Goal: Task Accomplishment & Management: Manage account settings

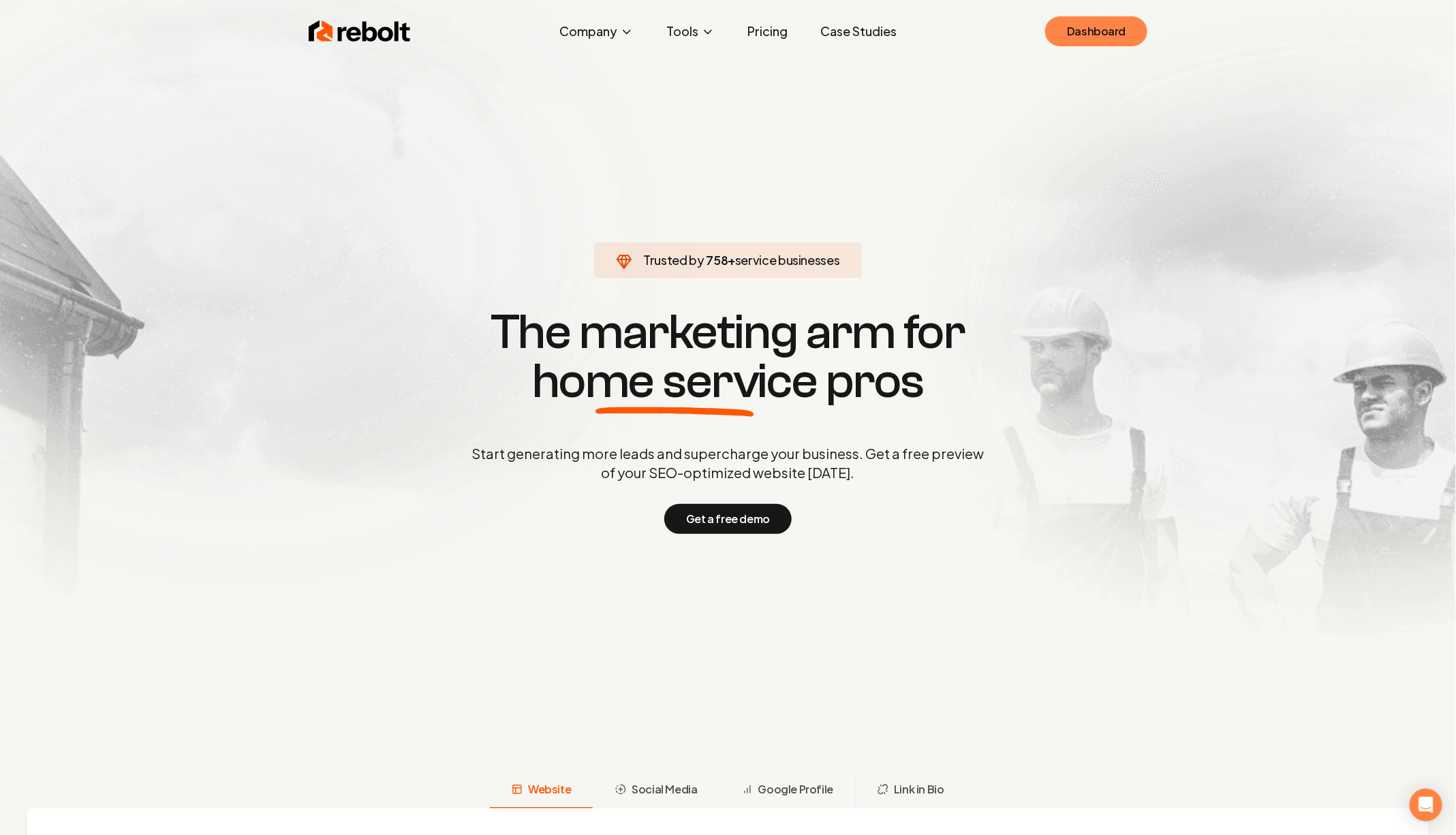
click at [1098, 27] on link "Dashboard" at bounding box center [1096, 31] width 102 height 30
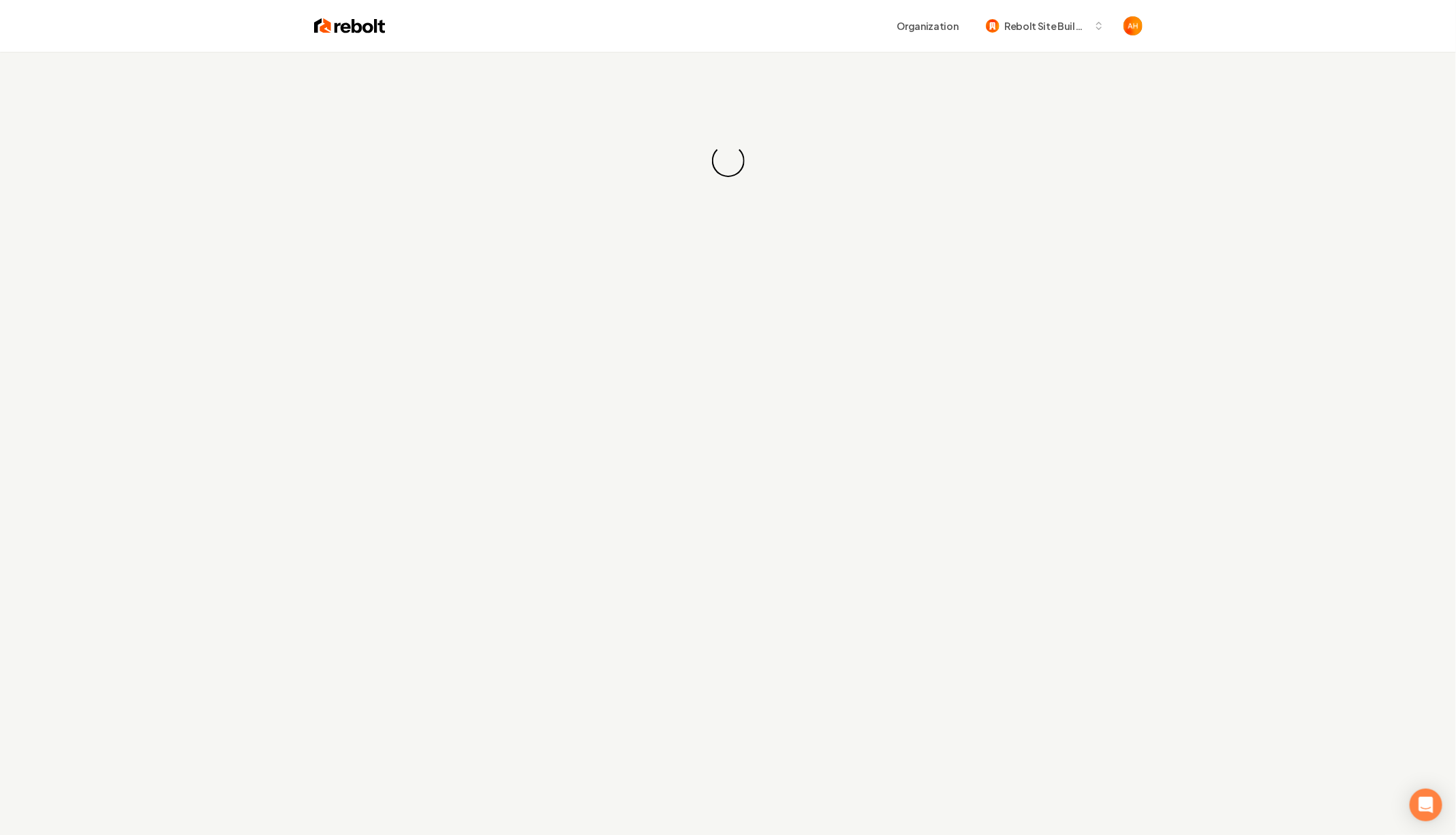
click at [637, 48] on div "Organization Rebolt Site Builder" at bounding box center [728, 25] width 872 height 51
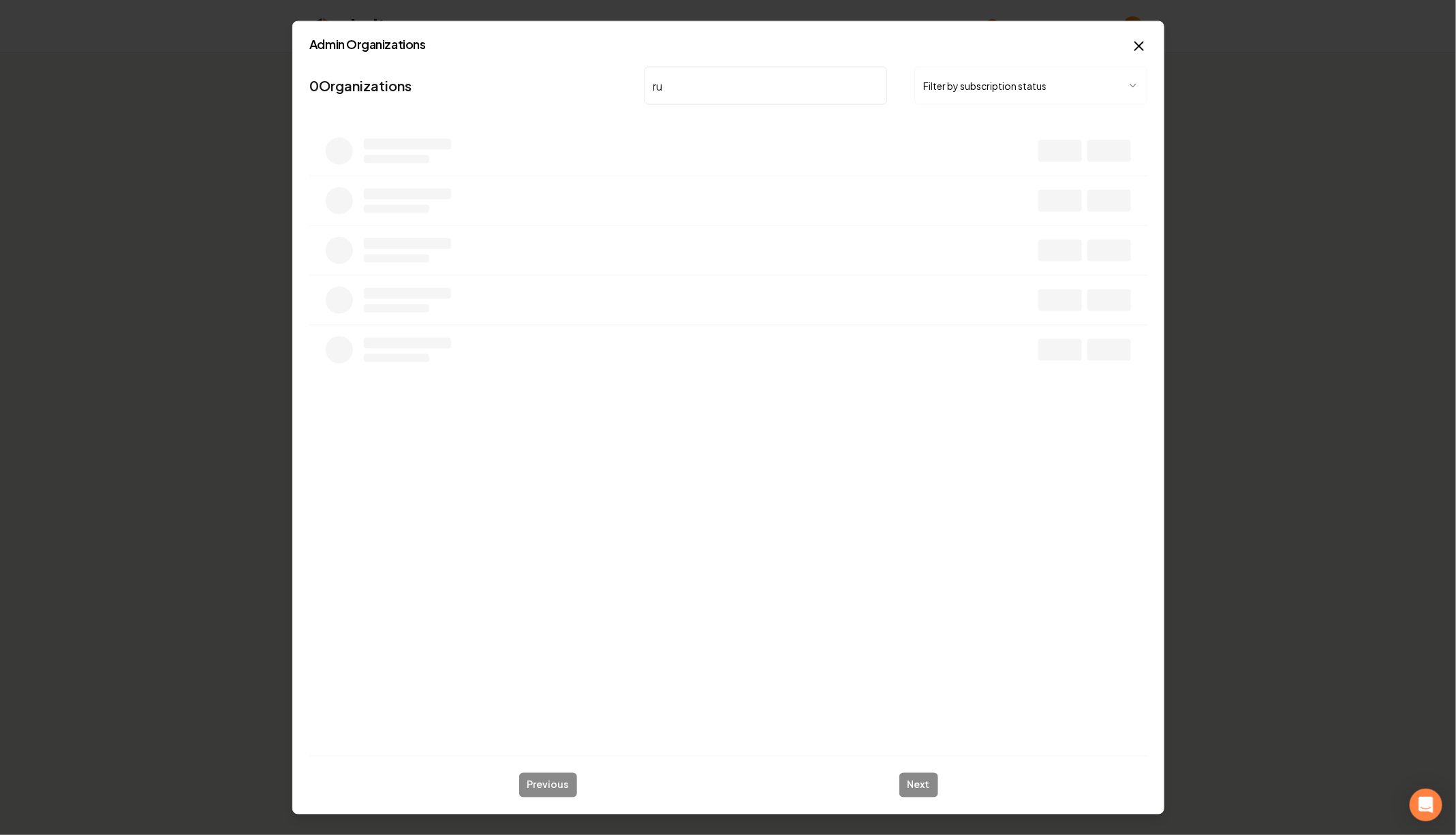
type input "r"
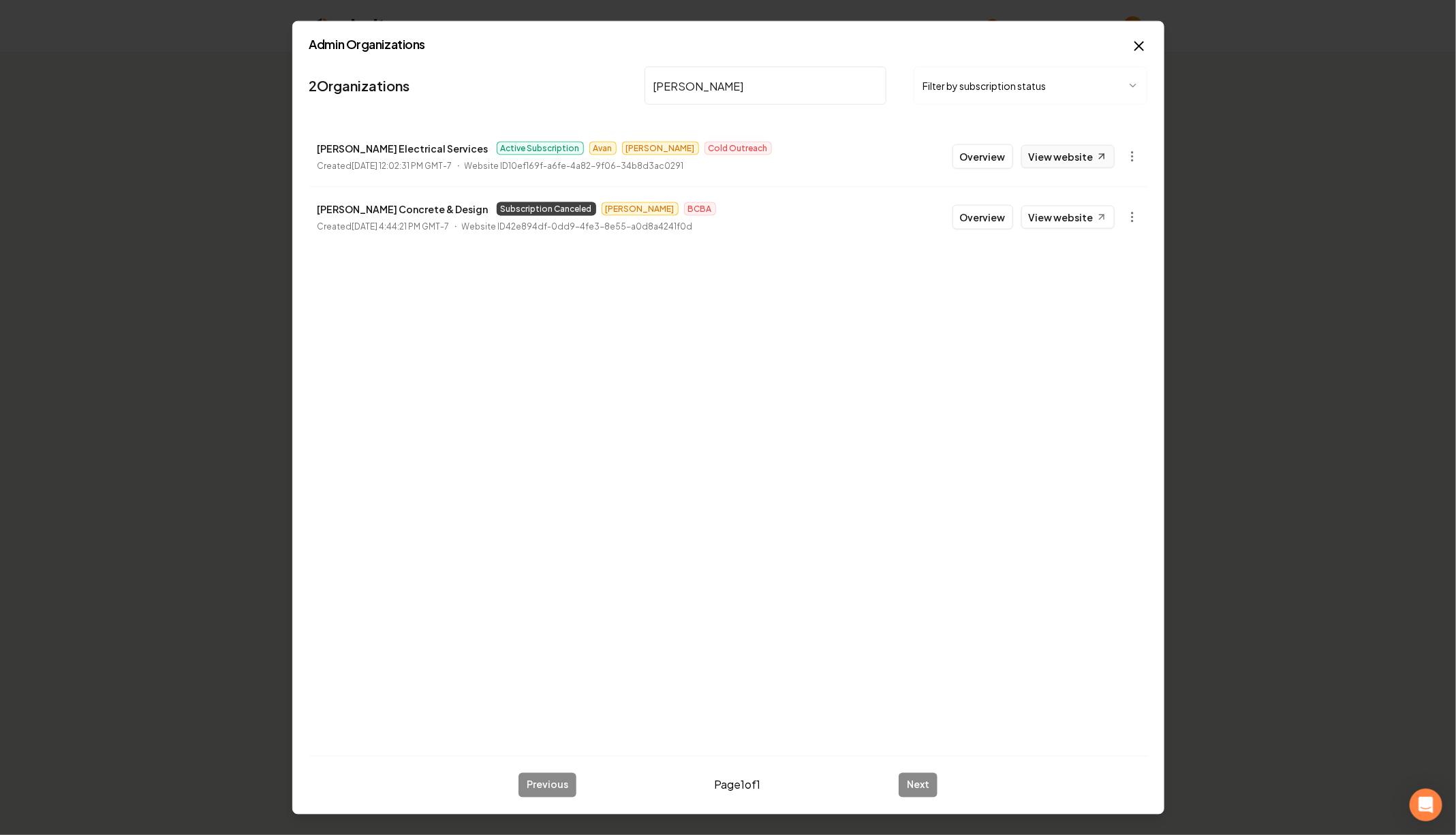
type input "[PERSON_NAME]"
click at [1088, 155] on link "View website" at bounding box center [1068, 157] width 94 height 23
click at [1127, 157] on body "Organization Rebolt Site Builder Loading... Loading... /dashboard Admin Organiz…" at bounding box center [728, 418] width 1456 height 835
click at [1111, 270] on link "View in Stripe" at bounding box center [1100, 274] width 87 height 21
